Goal: Task Accomplishment & Management: Use online tool/utility

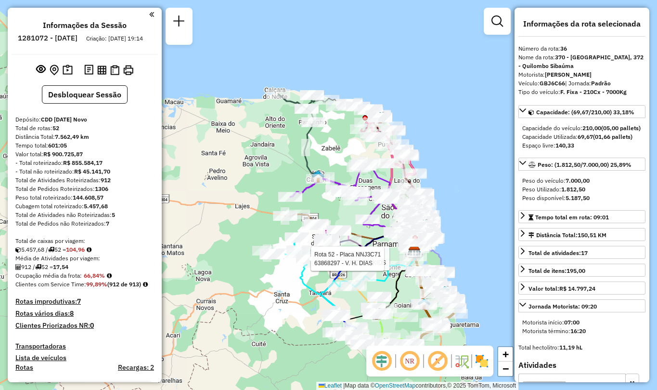
select select "**********"
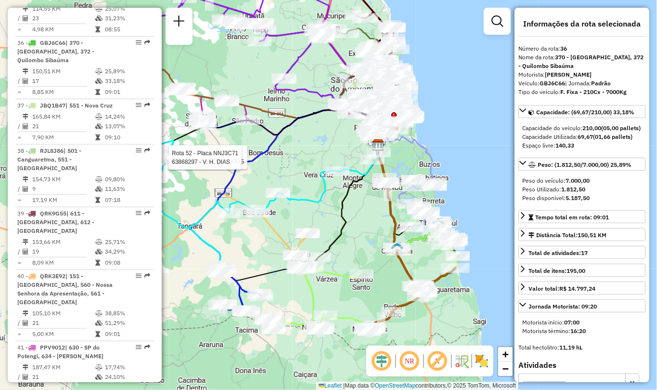
drag, startPoint x: 380, startPoint y: 332, endPoint x: 357, endPoint y: 230, distance: 105.1
click at [357, 231] on div "Rota 52 - Placa NNJ3C71 63881197 - HISTORY KIDS Rota 52 - Placa NNJ3C71 6386829…" at bounding box center [328, 195] width 657 height 390
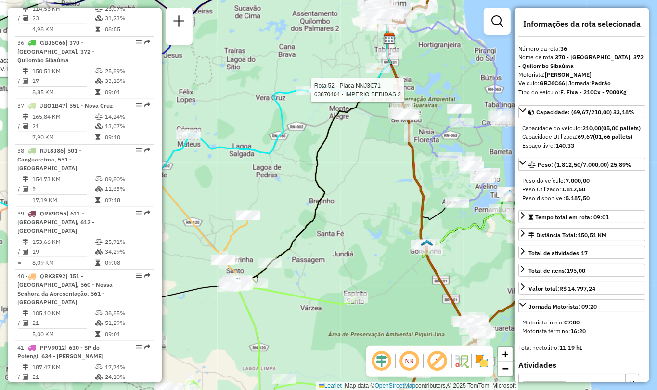
drag, startPoint x: 370, startPoint y: 191, endPoint x: 413, endPoint y: 170, distance: 48.0
click at [413, 170] on icon at bounding box center [458, 182] width 172 height 452
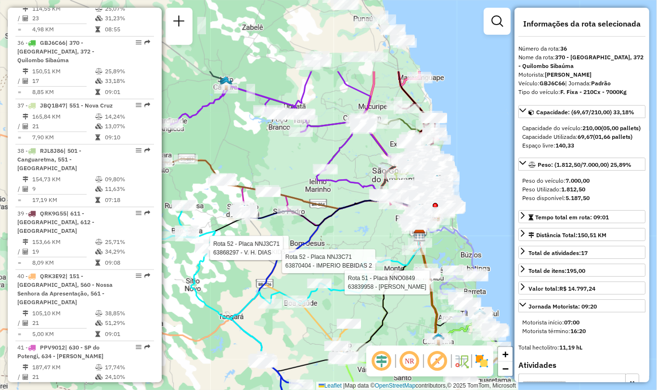
drag, startPoint x: 347, startPoint y: 191, endPoint x: 372, endPoint y: 301, distance: 113.2
click at [372, 301] on div "Rota 52 - Placa NNJ3C71 63881197 - HISTORY KIDS Rota 52 - Placa NNJ3C71 6386829…" at bounding box center [328, 195] width 657 height 390
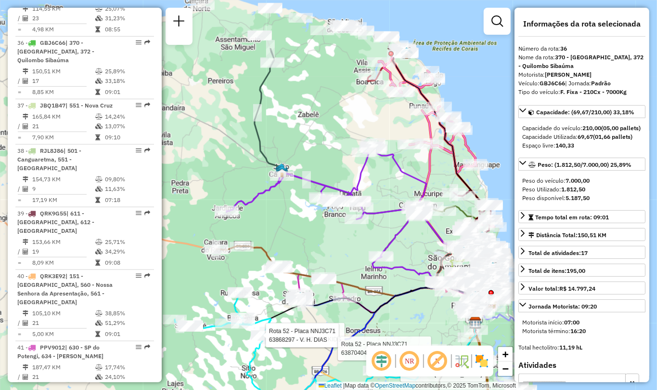
drag, startPoint x: 365, startPoint y: 218, endPoint x: 421, endPoint y: 305, distance: 103.5
click at [421, 305] on div "Rota 52 - Placa NNJ3C71 63881197 - HISTORY KIDS Rota 52 - Placa NNJ3C71 6386829…" at bounding box center [328, 195] width 657 height 390
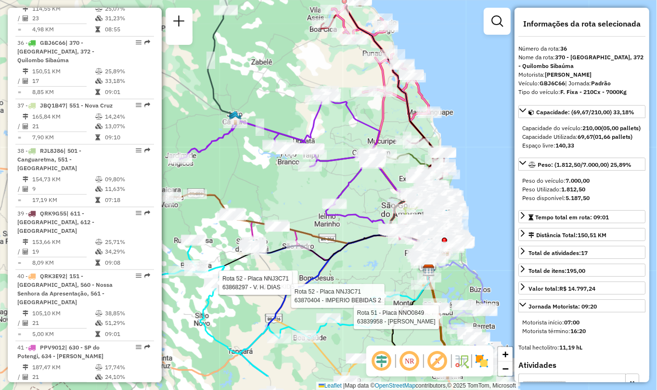
drag, startPoint x: 396, startPoint y: 176, endPoint x: 349, endPoint y: 124, distance: 70.3
click at [349, 124] on div "Rota 52 - Placa NNJ3C71 63881197 - HISTORY KIDS Rota 52 - Placa NNJ3C71 6386829…" at bounding box center [328, 195] width 657 height 390
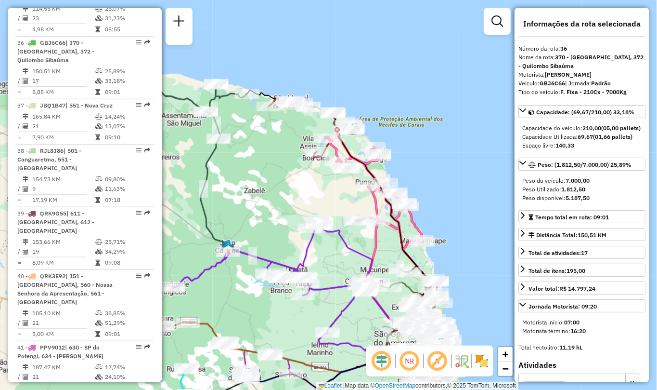
drag, startPoint x: 353, startPoint y: 111, endPoint x: 351, endPoint y: 230, distance: 119.0
click at [351, 230] on div "Rota 52 - Placa NNJ3C71 63881197 - HISTORY KIDS Rota 52 - Placa NNJ3C71 6386829…" at bounding box center [328, 195] width 657 height 390
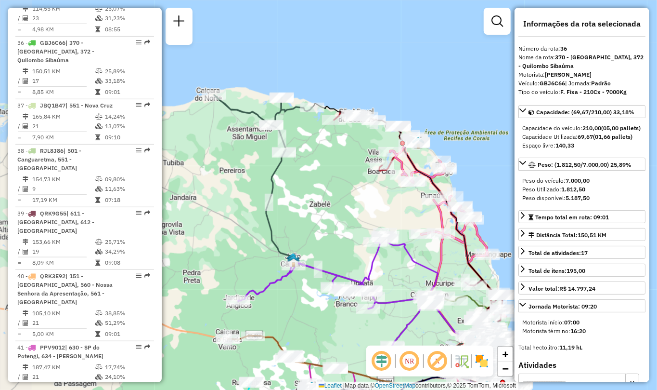
drag, startPoint x: 232, startPoint y: 222, endPoint x: 297, endPoint y: 235, distance: 66.9
click at [297, 235] on div "Rota 52 - Placa NNJ3C71 63881197 - HISTORY KIDS Rota 52 - Placa NNJ3C71 6386829…" at bounding box center [328, 195] width 657 height 390
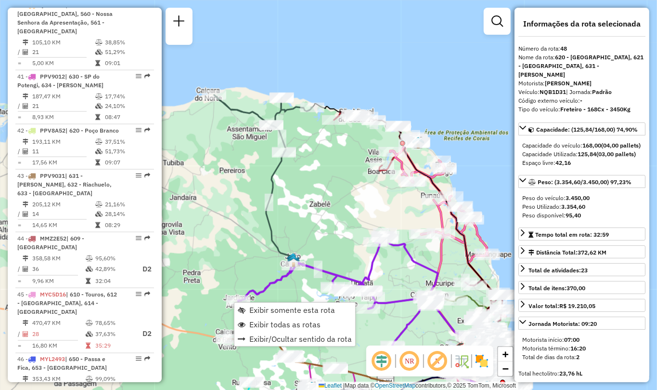
scroll to position [3034, 0]
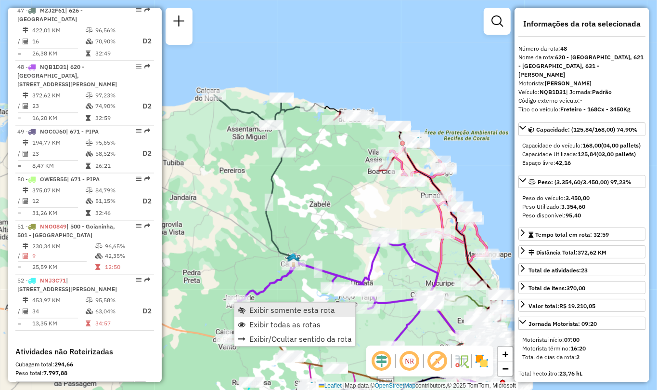
click at [299, 313] on span "Exibir somente esta rota" at bounding box center [293, 310] width 86 height 8
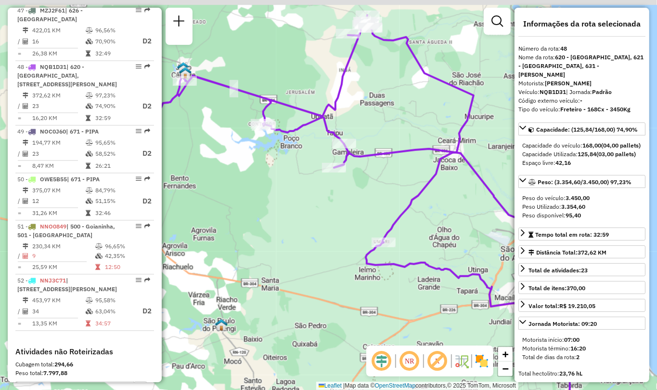
drag, startPoint x: 303, startPoint y: 220, endPoint x: 422, endPoint y: 251, distance: 122.9
click at [417, 250] on div "Janela de atendimento Grade de atendimento Capacidade Transportadoras Veículos …" at bounding box center [328, 195] width 657 height 390
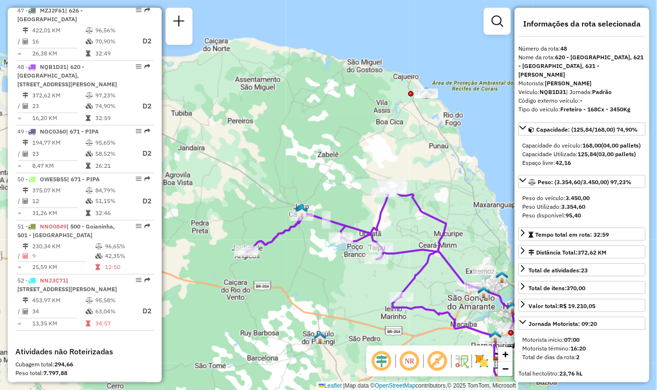
drag, startPoint x: 405, startPoint y: 227, endPoint x: 356, endPoint y: 268, distance: 63.2
click at [356, 268] on div "Janela de atendimento Grade de atendimento Capacidade Transportadoras Veículos …" at bounding box center [328, 195] width 657 height 390
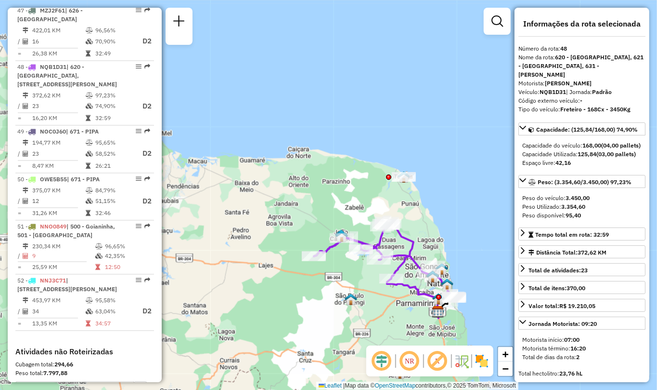
drag, startPoint x: 424, startPoint y: 327, endPoint x: 390, endPoint y: 322, distance: 34.5
click at [390, 322] on div "Janela de atendimento Grade de atendimento Capacidade Transportadoras Veículos …" at bounding box center [328, 195] width 657 height 390
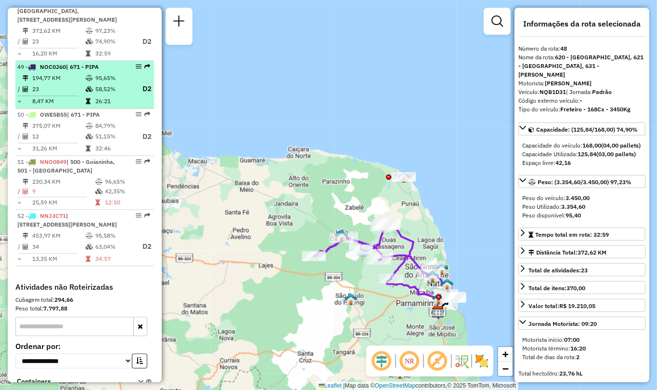
scroll to position [3150, 0]
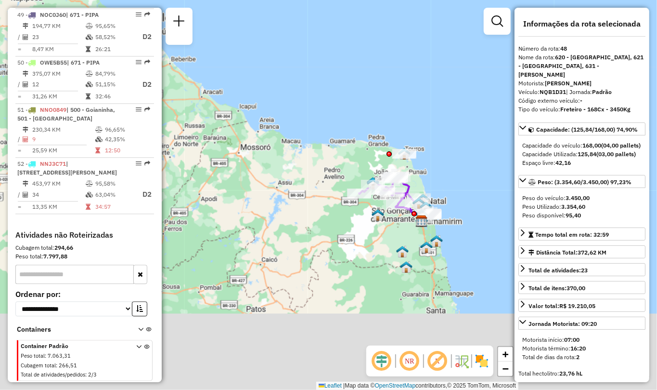
drag, startPoint x: 452, startPoint y: 178, endPoint x: 436, endPoint y: 95, distance: 83.9
click at [436, 96] on div "Janela de atendimento Grade de atendimento Capacidade Transportadoras Veículos …" at bounding box center [328, 195] width 657 height 390
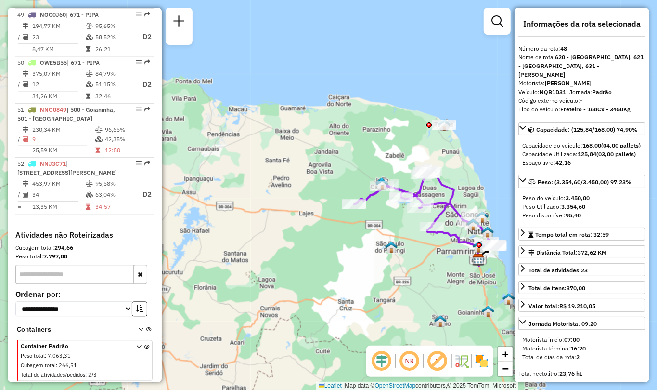
drag, startPoint x: 326, startPoint y: 241, endPoint x: 362, endPoint y: 245, distance: 36.3
click at [362, 245] on div "Janela de atendimento Grade de atendimento Capacidade Transportadoras Veículos …" at bounding box center [328, 195] width 657 height 390
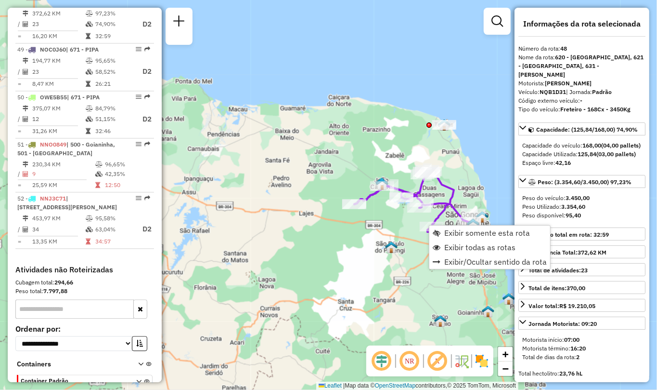
scroll to position [3034, 0]
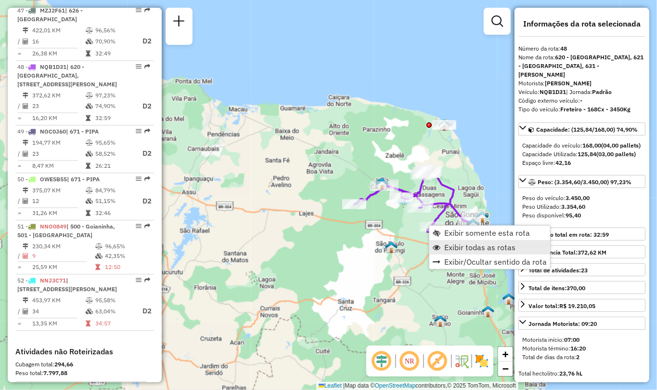
click at [481, 245] on span "Exibir todas as rotas" at bounding box center [480, 247] width 71 height 8
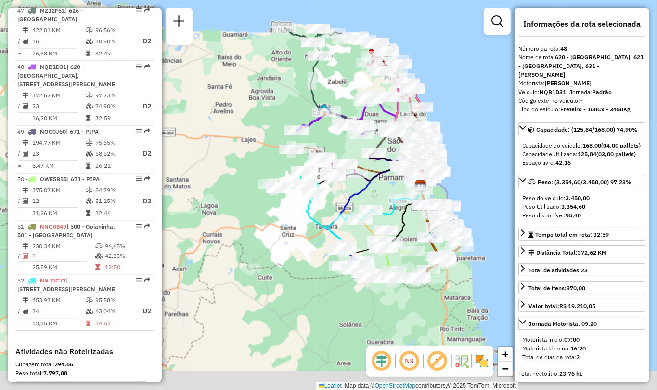
drag, startPoint x: 333, startPoint y: 150, endPoint x: 289, endPoint y: 65, distance: 96.3
click at [290, 70] on div "Janela de atendimento Grade de atendimento Capacidade Transportadoras Veículos …" at bounding box center [328, 195] width 657 height 390
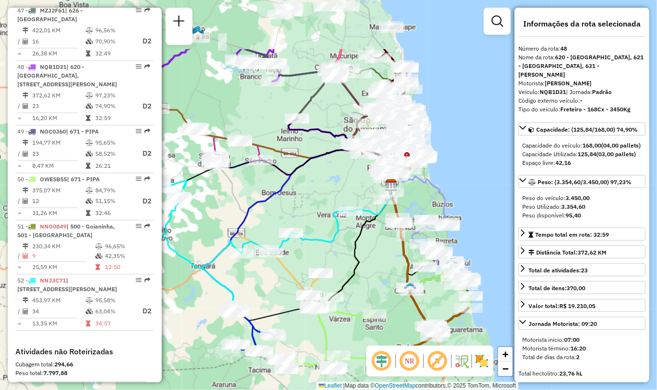
drag, startPoint x: 470, startPoint y: 230, endPoint x: 400, endPoint y: 318, distance: 112.8
click at [400, 318] on div "Janela de atendimento Grade de atendimento Capacidade Transportadoras Veículos …" at bounding box center [328, 195] width 657 height 390
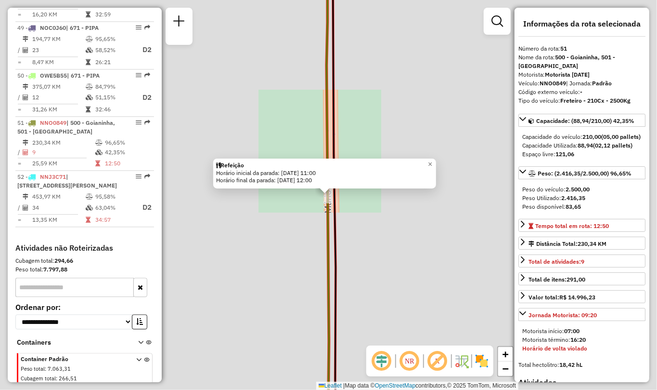
scroll to position [3150, 0]
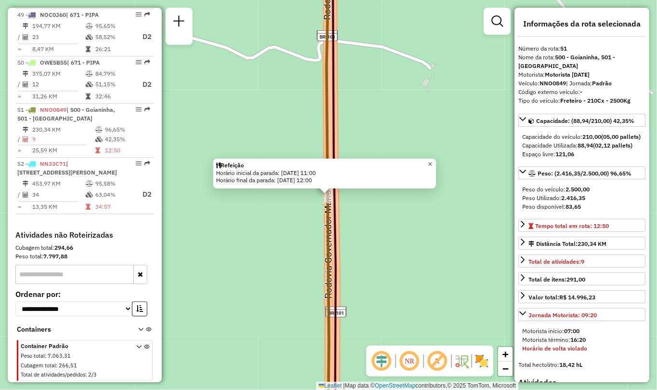
click at [433, 161] on span "×" at bounding box center [430, 164] width 4 height 8
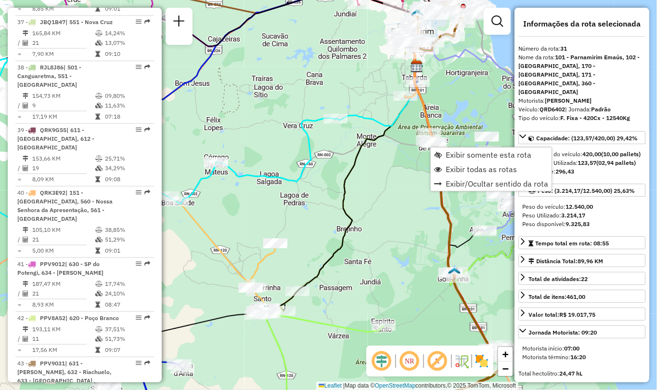
scroll to position [2062, 0]
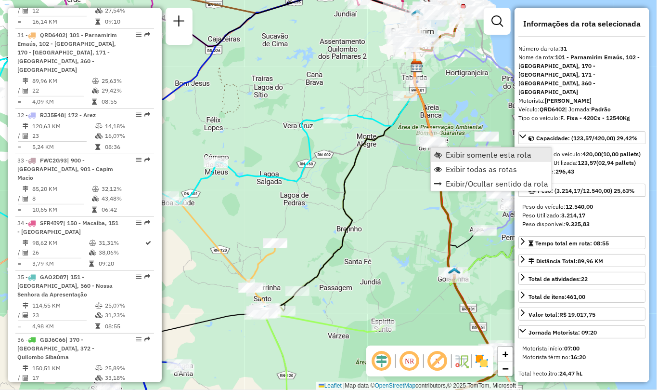
click at [463, 151] on span "Exibir somente esta rota" at bounding box center [489, 155] width 86 height 8
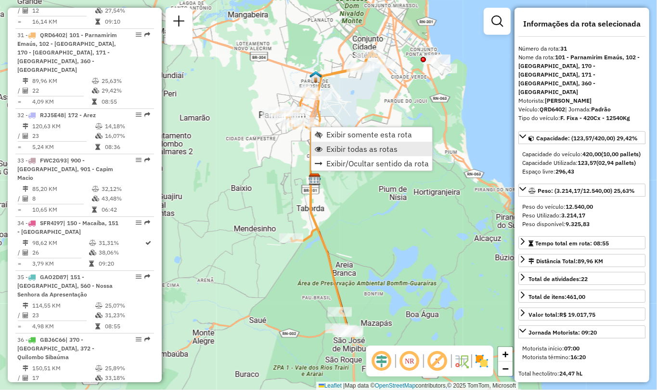
click at [366, 145] on span "Exibir todas as rotas" at bounding box center [362, 149] width 71 height 8
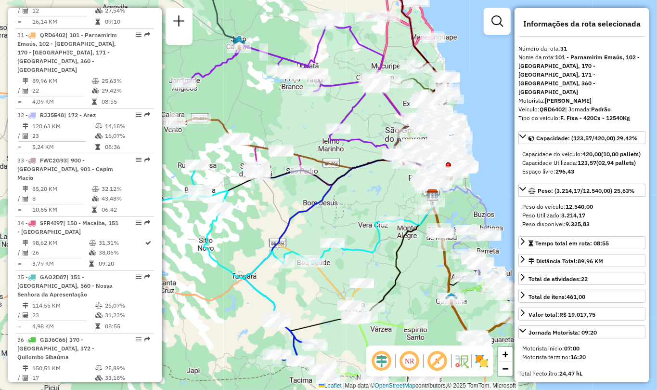
drag, startPoint x: 263, startPoint y: 180, endPoint x: 342, endPoint y: 162, distance: 81.4
click at [342, 169] on div "Janela de atendimento Grade de atendimento Capacidade Transportadoras Veículos …" at bounding box center [328, 195] width 657 height 390
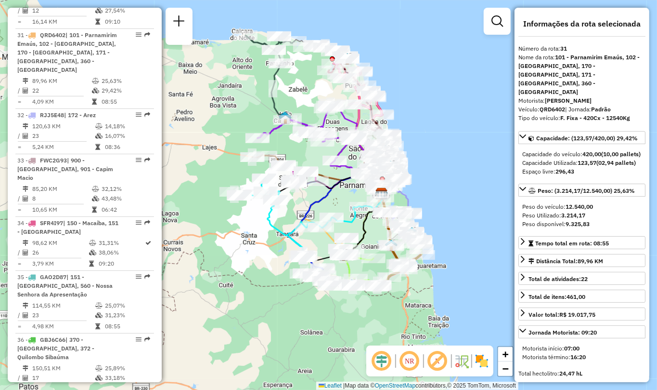
drag, startPoint x: 344, startPoint y: 158, endPoint x: 336, endPoint y: 187, distance: 29.6
click at [336, 187] on icon at bounding box center [322, 188] width 121 height 24
